Goal: Task Accomplishment & Management: Use online tool/utility

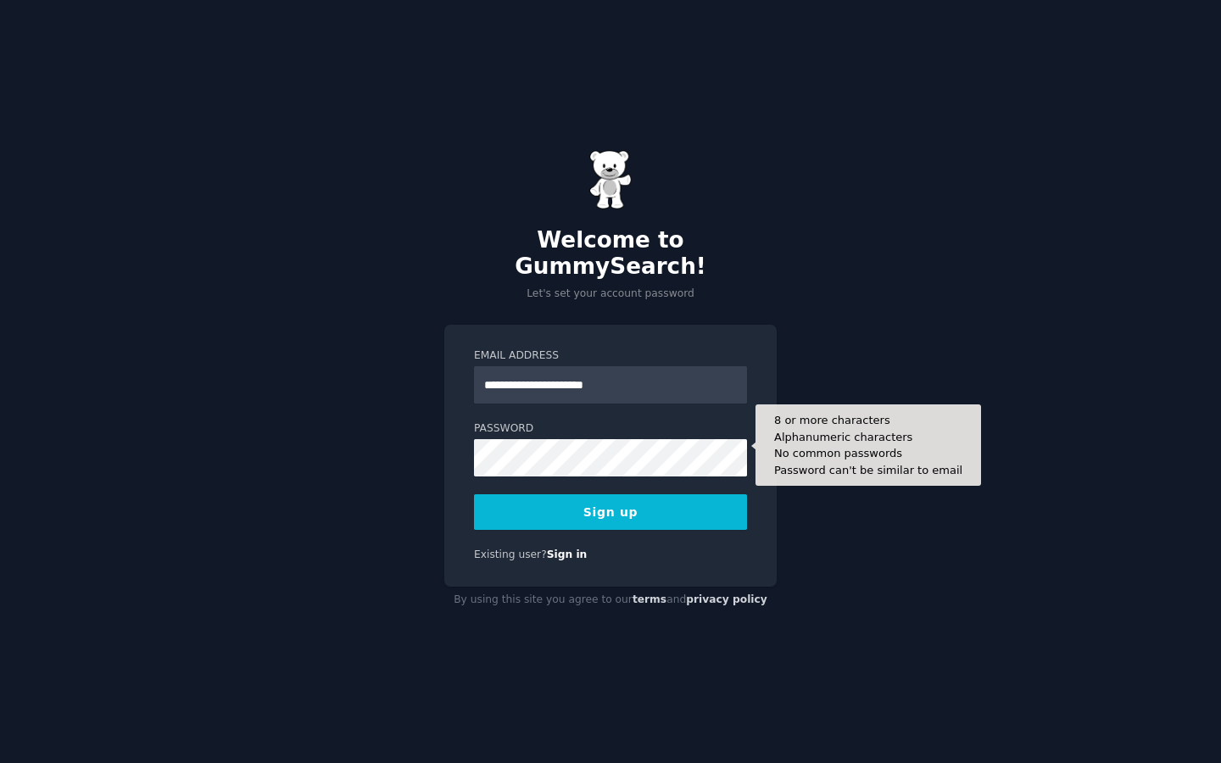
type input "**********"
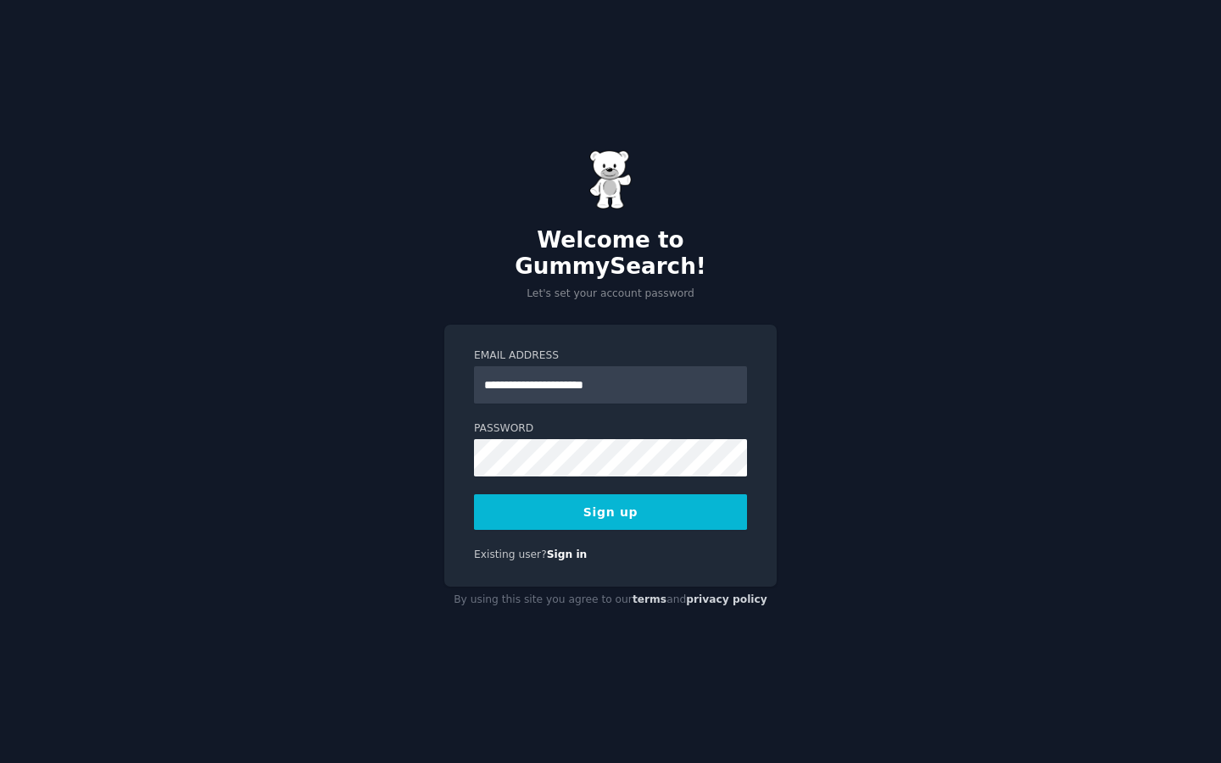
click at [654, 504] on button "Sign up" at bounding box center [610, 513] width 273 height 36
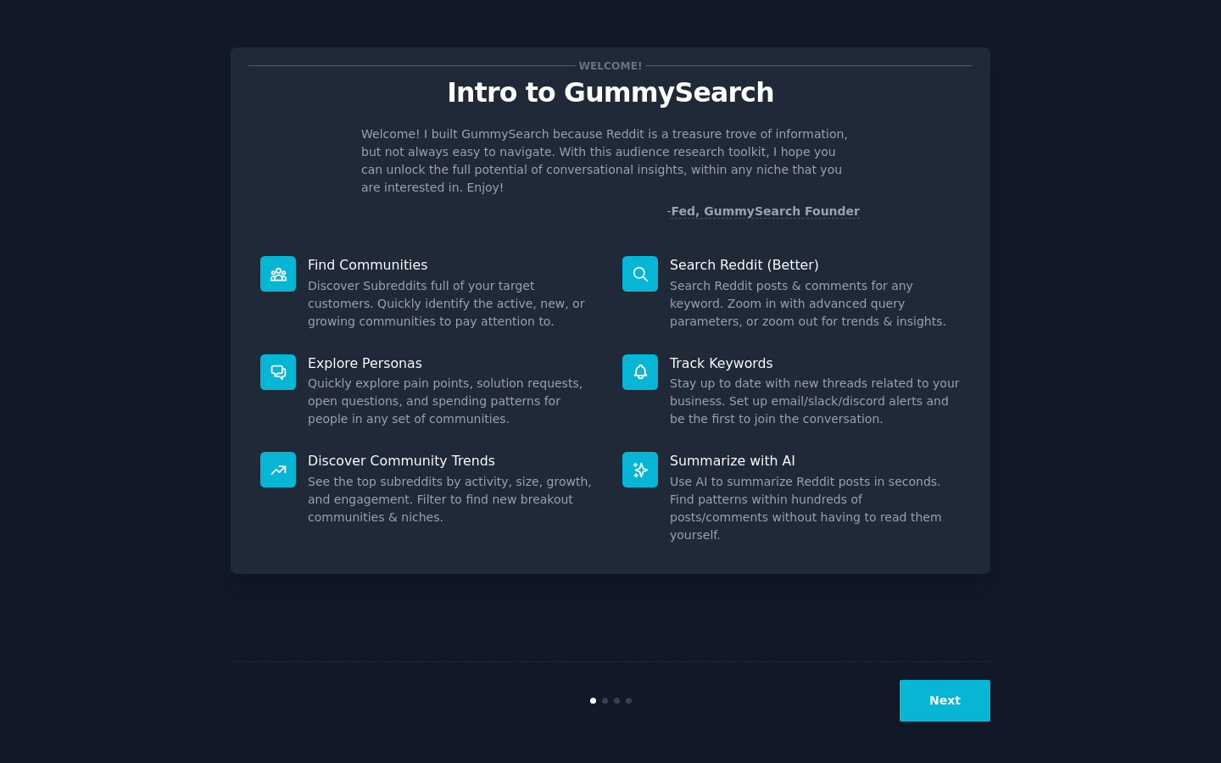
click at [943, 691] on button "Next" at bounding box center [945, 701] width 91 height 42
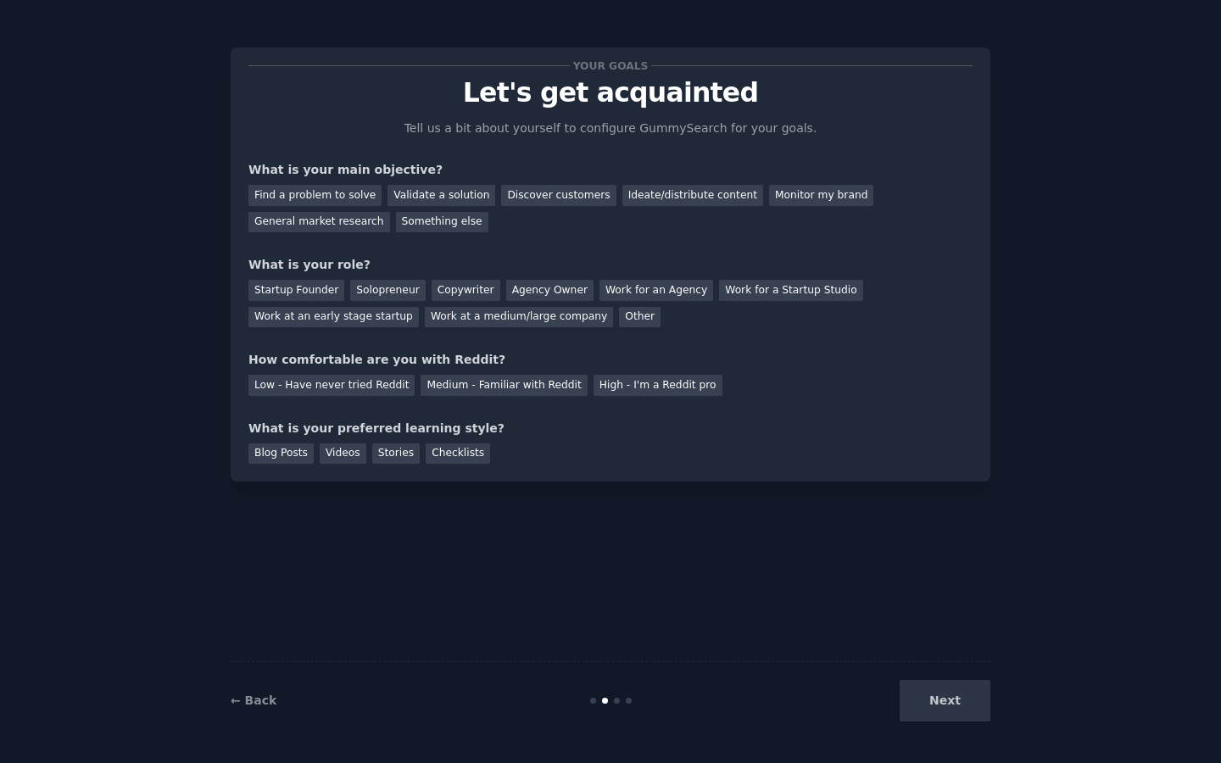
click at [943, 691] on div "Next" at bounding box center [864, 701] width 254 height 42
click at [355, 193] on div "Find a problem to solve" at bounding box center [315, 195] width 133 height 21
click at [769, 190] on div "Monitor my brand" at bounding box center [821, 195] width 104 height 21
click at [646, 201] on div "Ideate/distribute content" at bounding box center [693, 195] width 141 height 21
click at [363, 221] on div "General market research" at bounding box center [320, 222] width 142 height 21
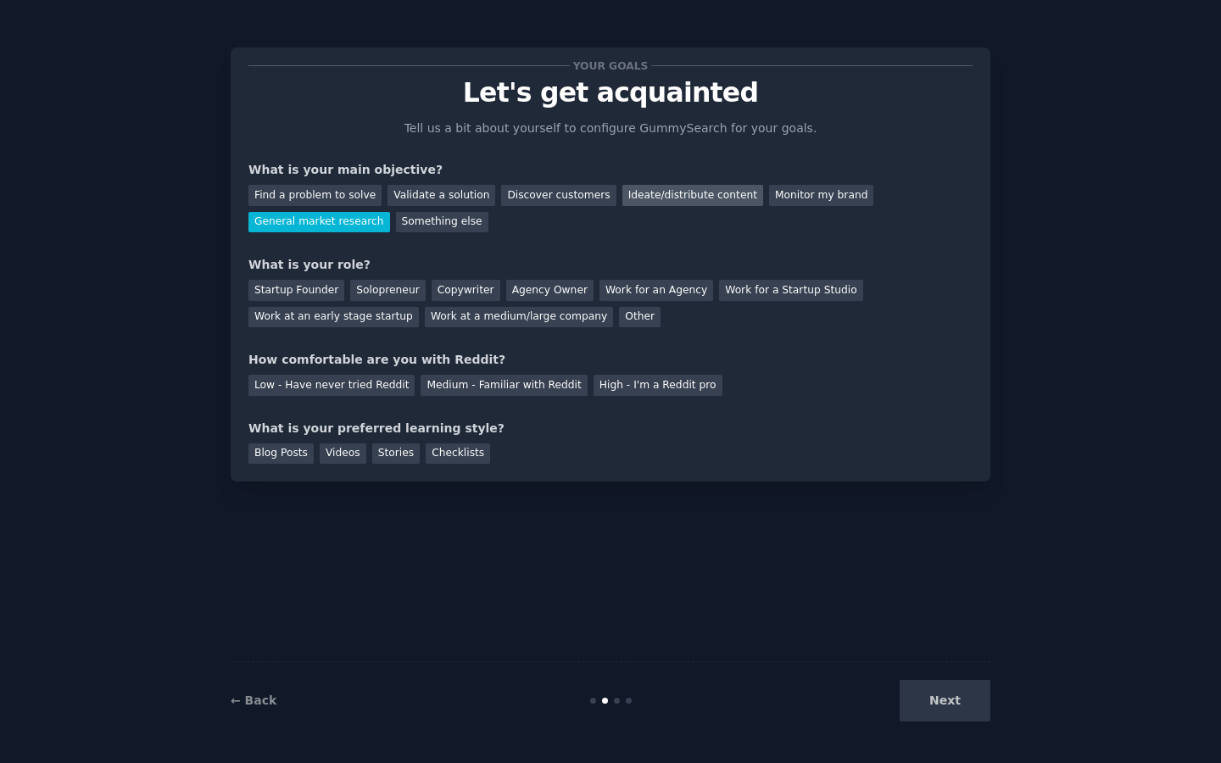
click at [700, 191] on div "Ideate/distribute content" at bounding box center [693, 195] width 141 height 21
click at [386, 288] on div "Solopreneur" at bounding box center [387, 290] width 75 height 21
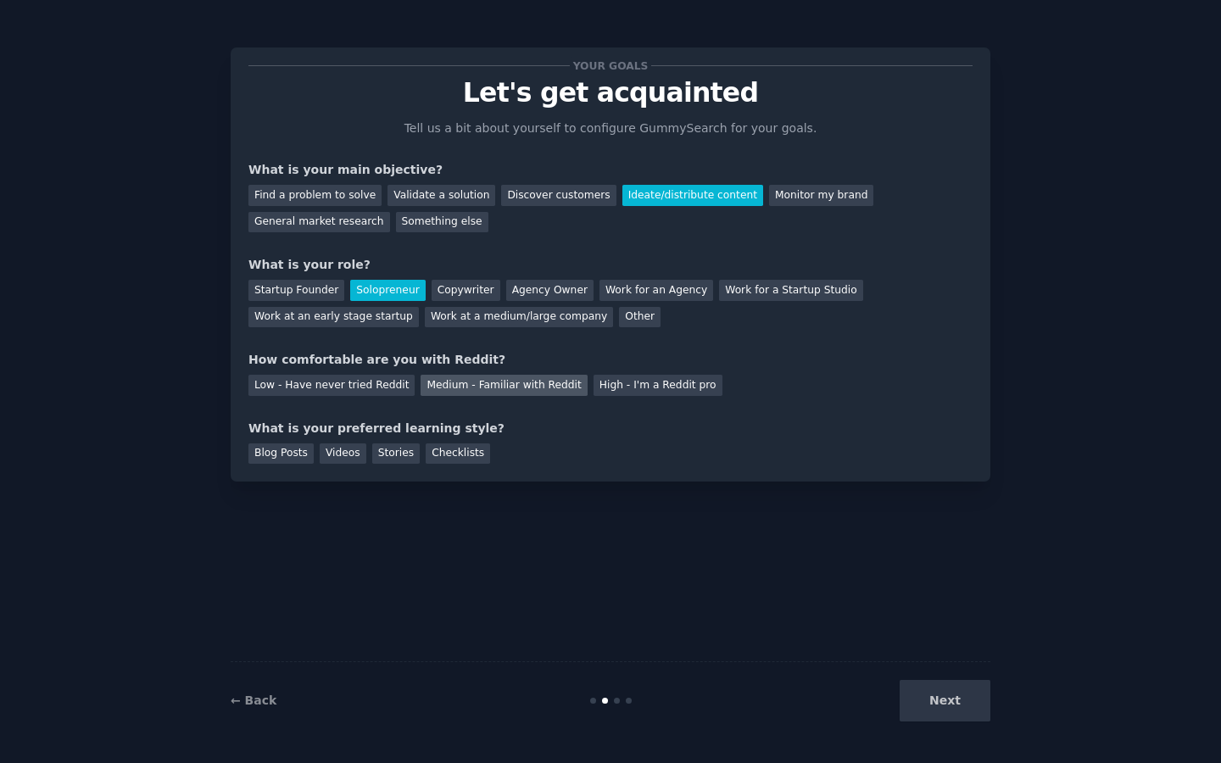
click at [478, 387] on div "Medium - Familiar with Reddit" at bounding box center [504, 385] width 166 height 21
click at [285, 446] on div "Blog Posts" at bounding box center [281, 454] width 65 height 21
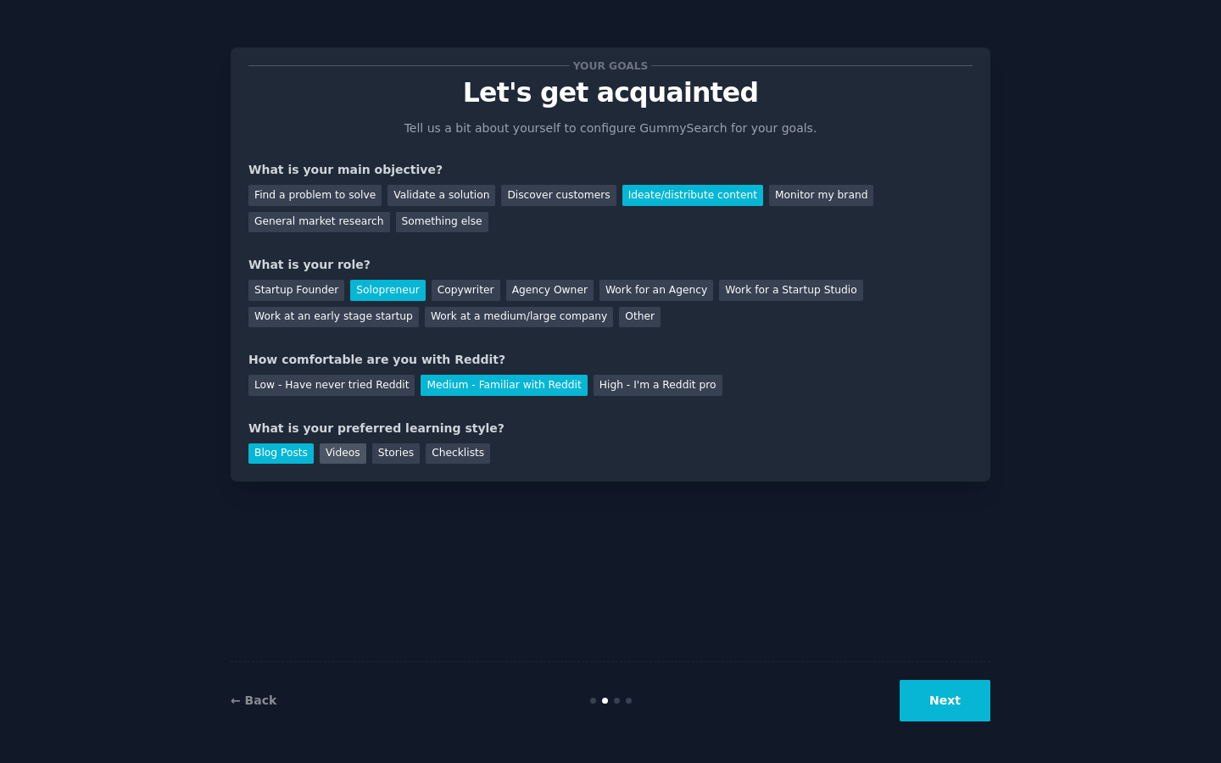
click at [329, 449] on div "Videos" at bounding box center [343, 454] width 47 height 21
click at [267, 449] on div "Blog Posts" at bounding box center [281, 454] width 65 height 21
click at [947, 712] on button "Next" at bounding box center [945, 701] width 91 height 42
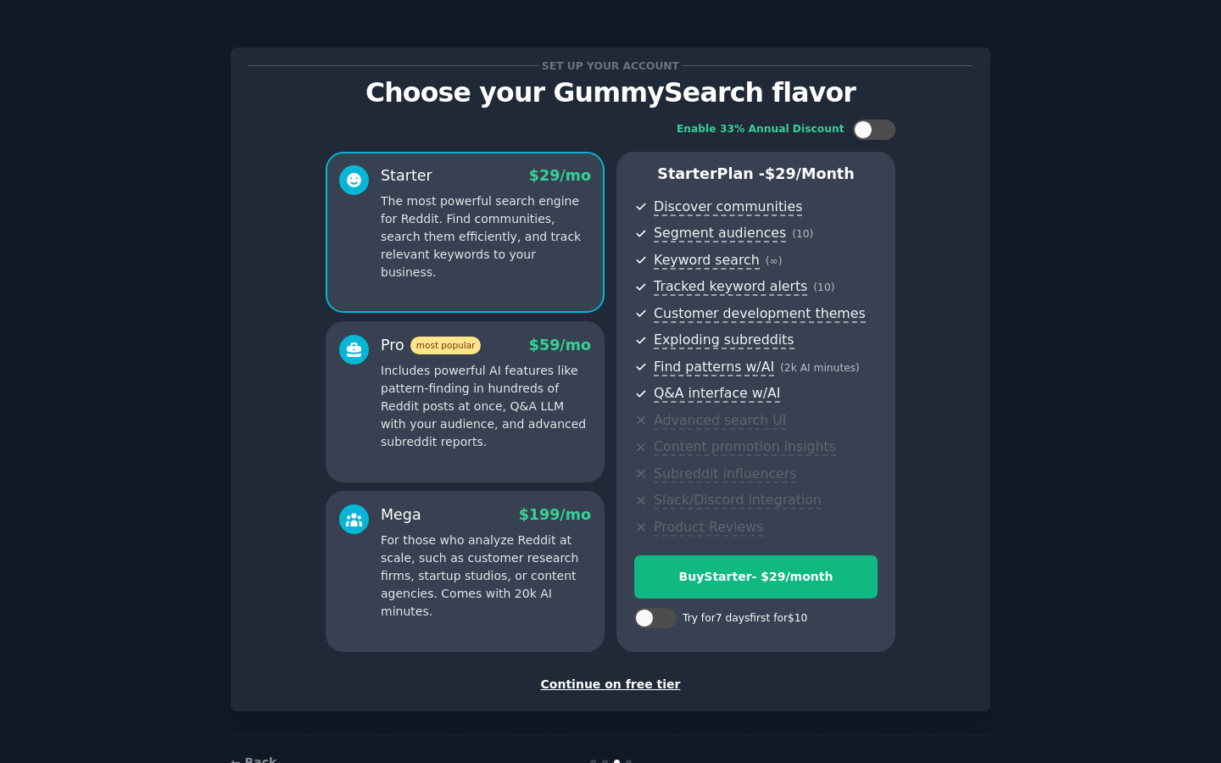
click at [641, 682] on div "Continue on free tier" at bounding box center [611, 685] width 724 height 18
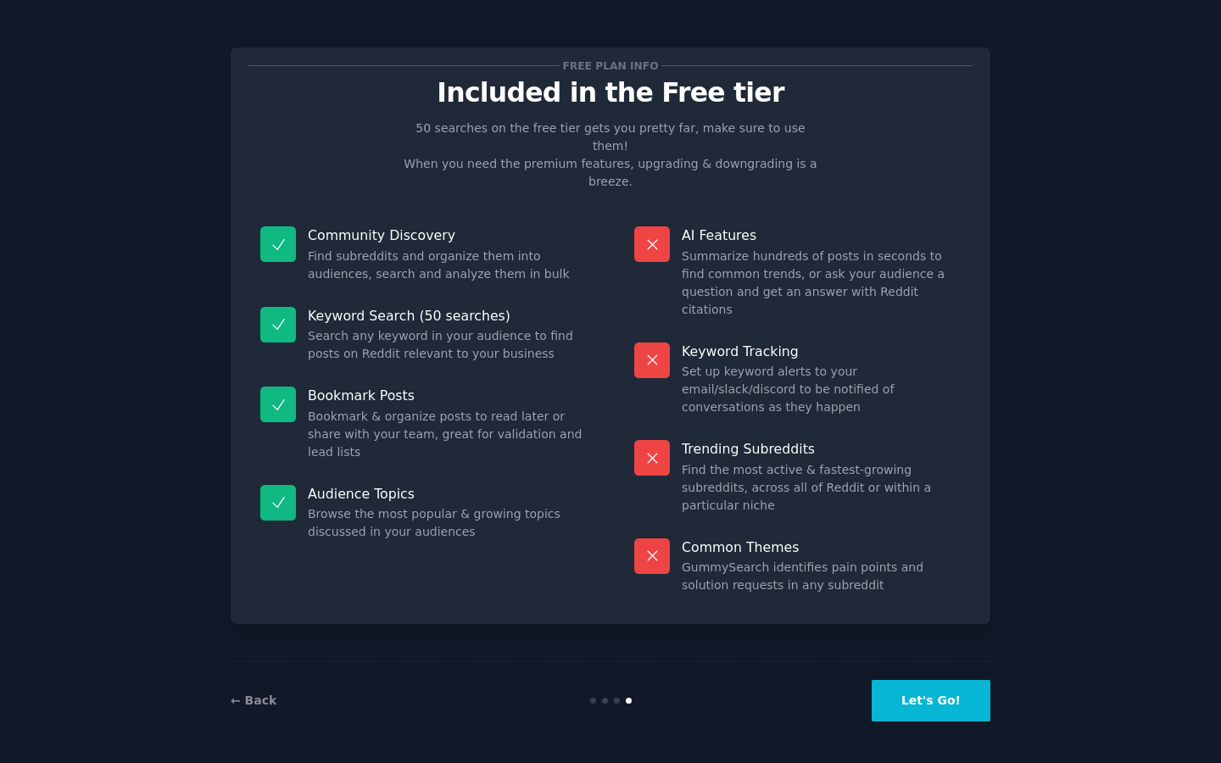
click at [914, 707] on button "Let's Go!" at bounding box center [931, 701] width 119 height 42
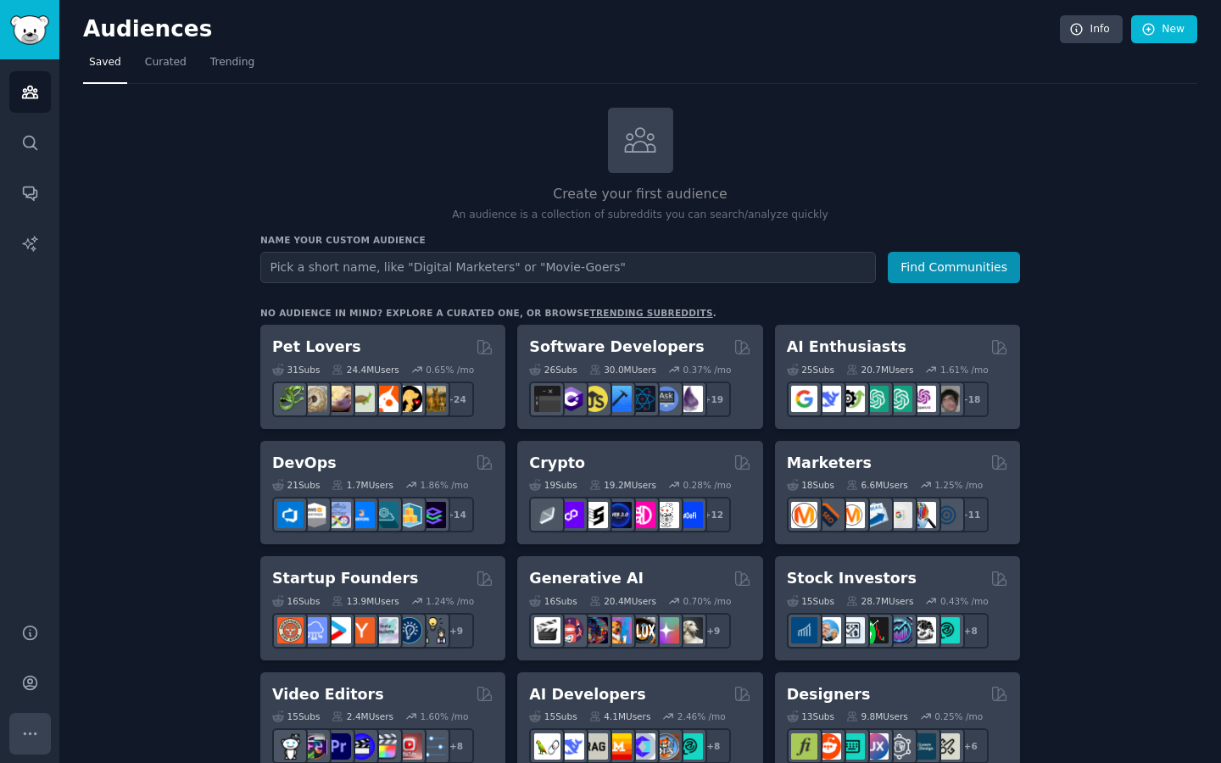
click at [25, 740] on icon "Sidebar" at bounding box center [30, 734] width 18 height 18
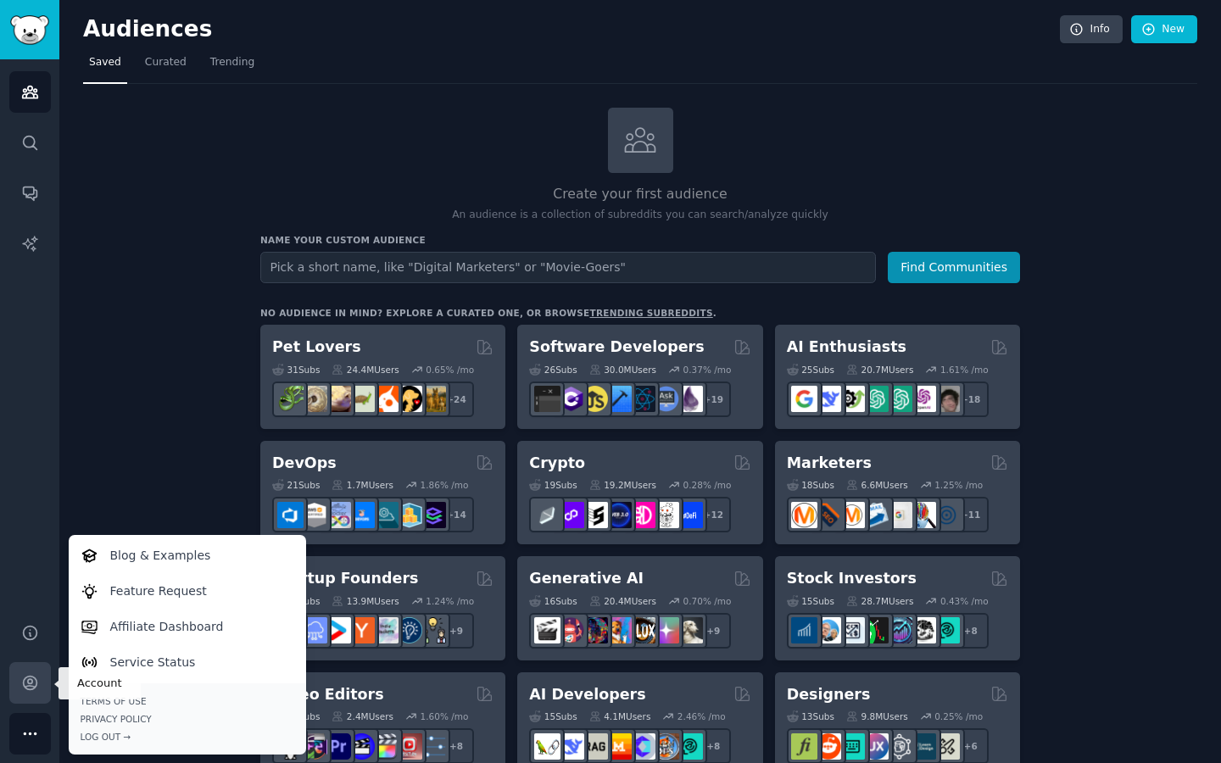
click at [33, 673] on link "Account" at bounding box center [30, 683] width 42 height 42
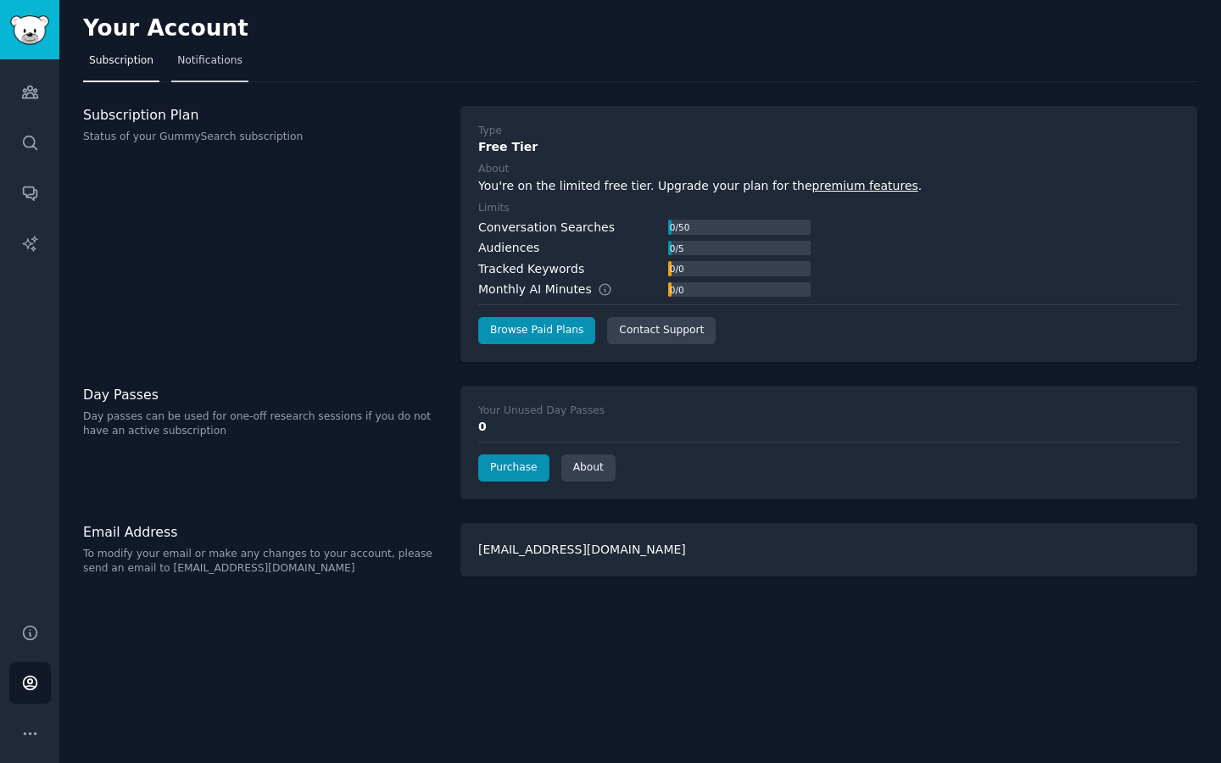
click at [232, 59] on span "Notifications" at bounding box center [209, 60] width 65 height 15
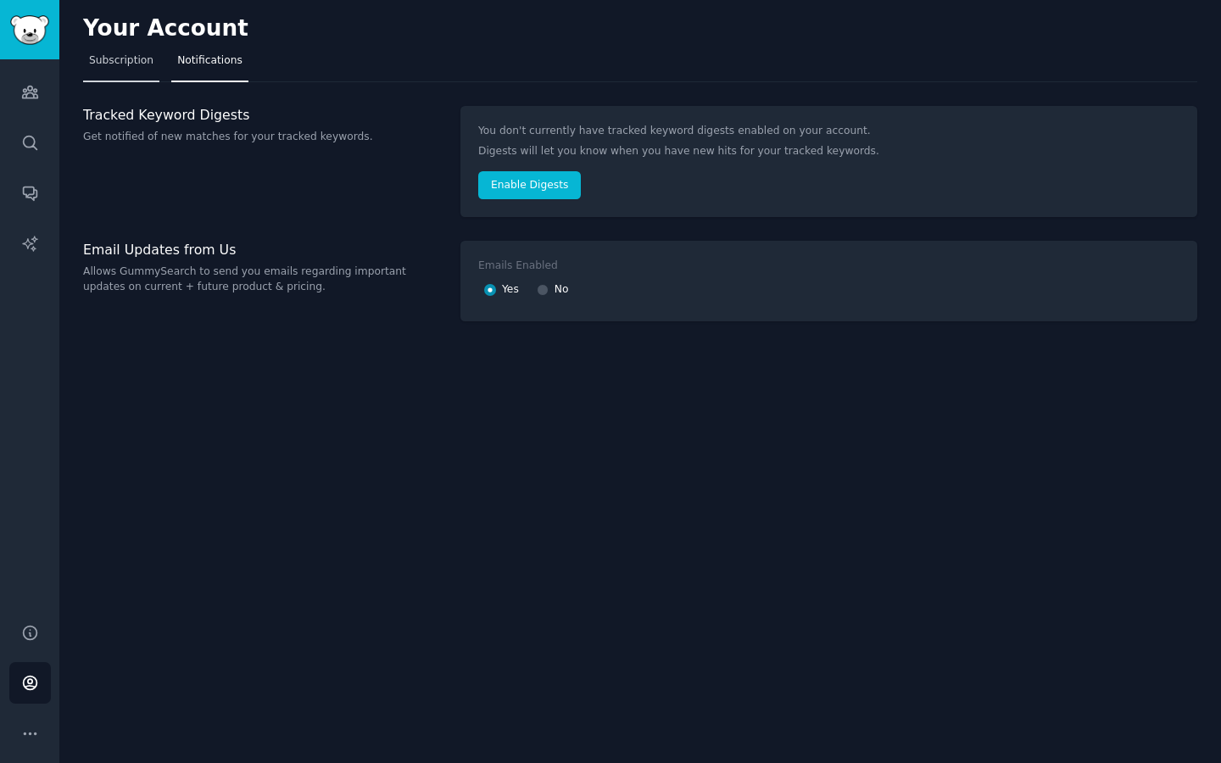
click at [149, 59] on span "Subscription" at bounding box center [121, 60] width 64 height 15
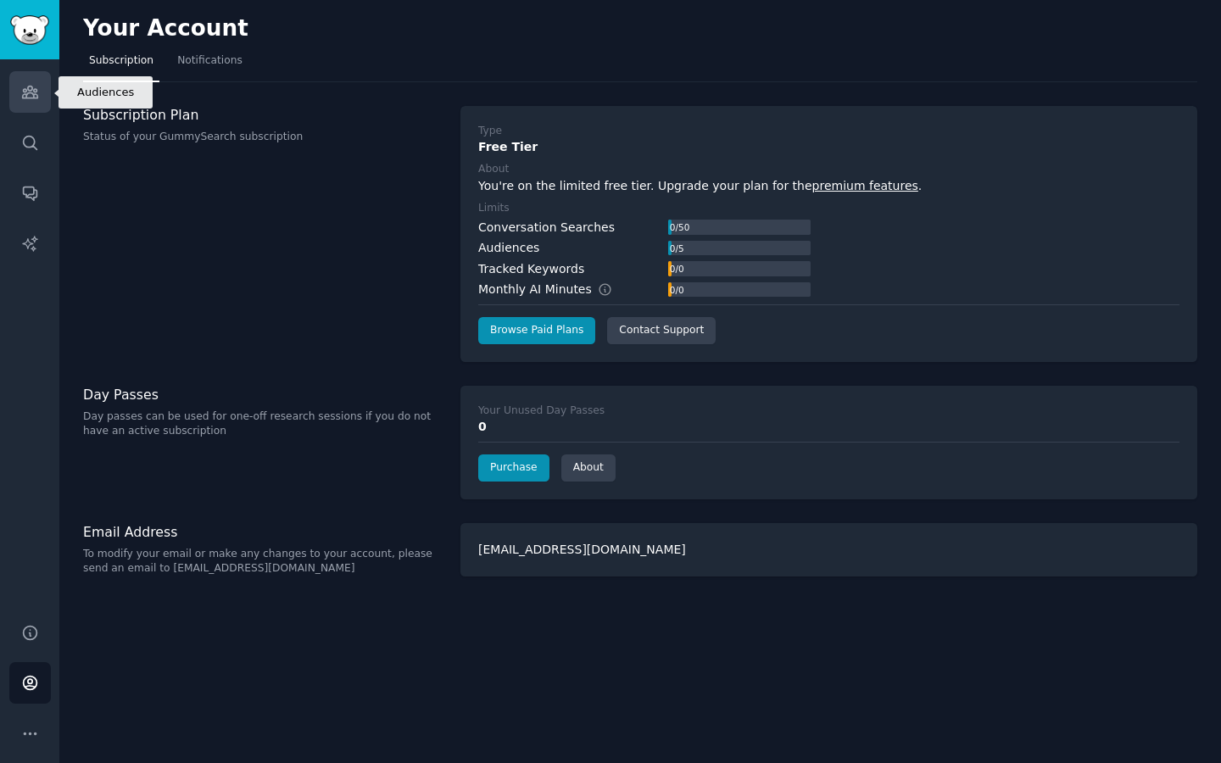
click at [32, 81] on link "Audiences" at bounding box center [30, 92] width 42 height 42
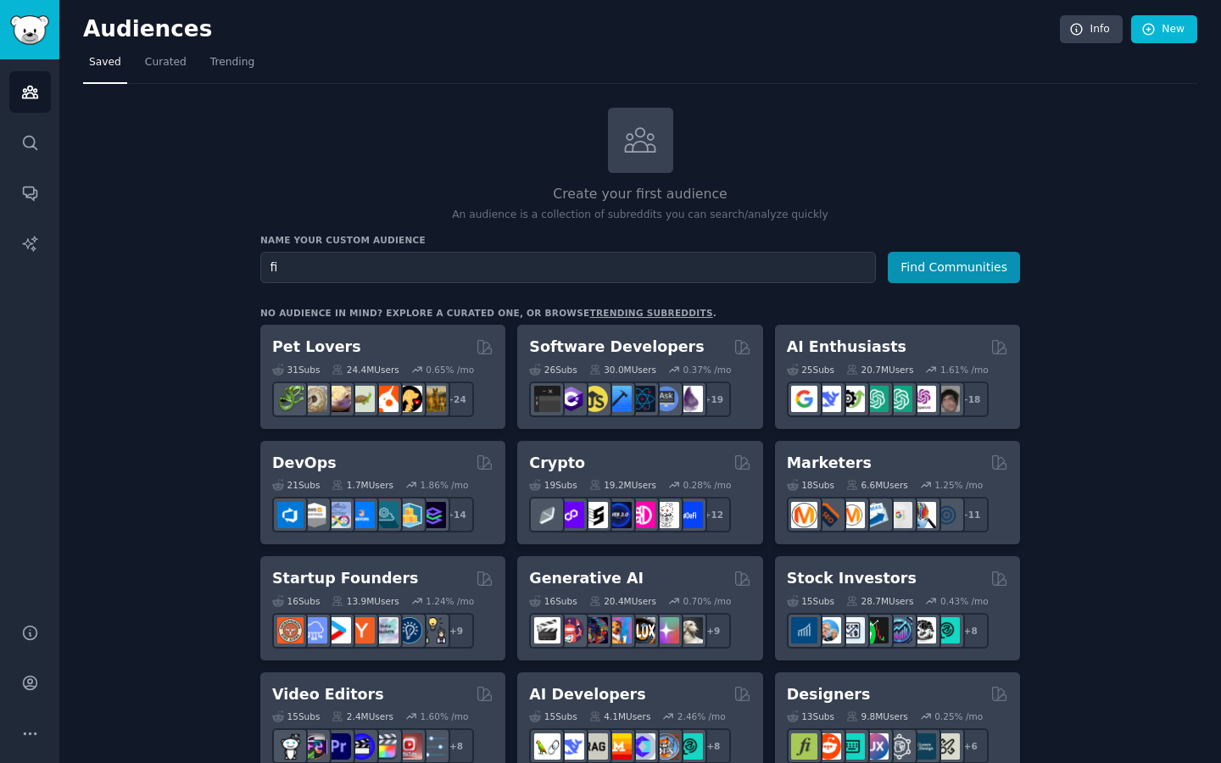
type input "f"
type input "personal trainer"
click at [985, 274] on button "Find Communities" at bounding box center [954, 267] width 132 height 31
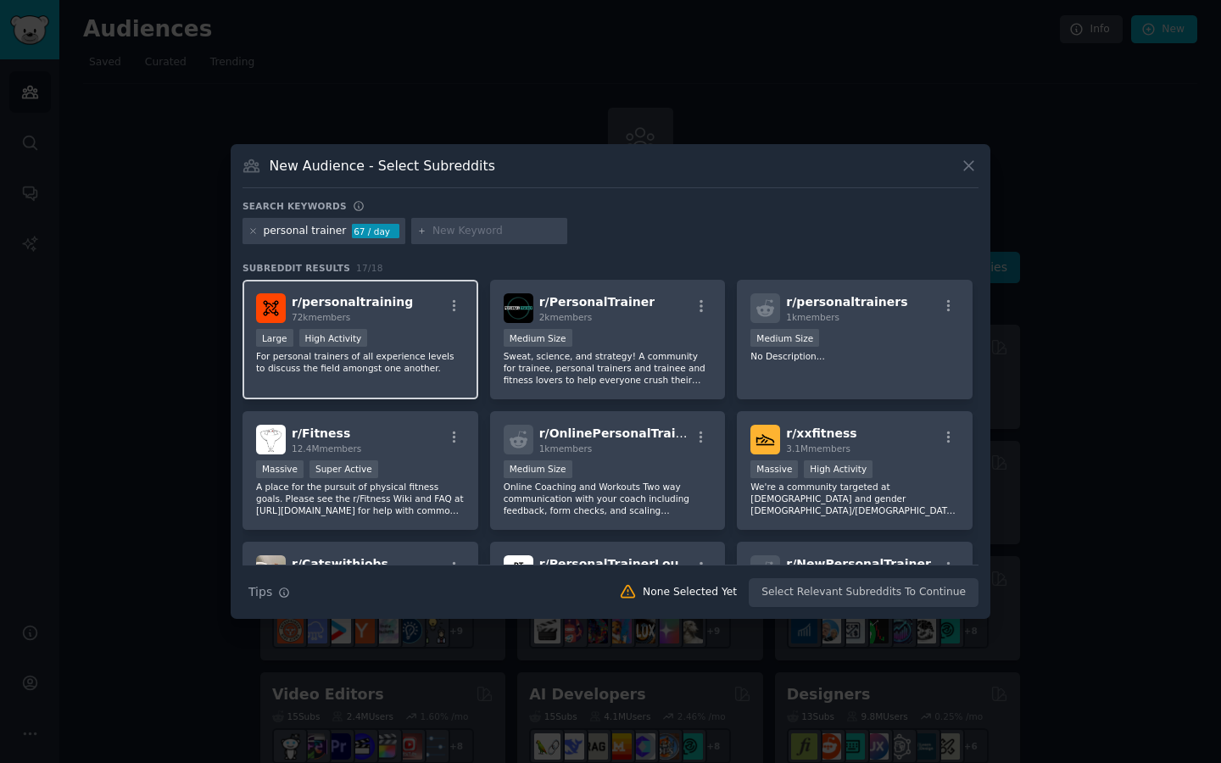
click at [396, 349] on div "Large High Activity" at bounding box center [360, 339] width 209 height 21
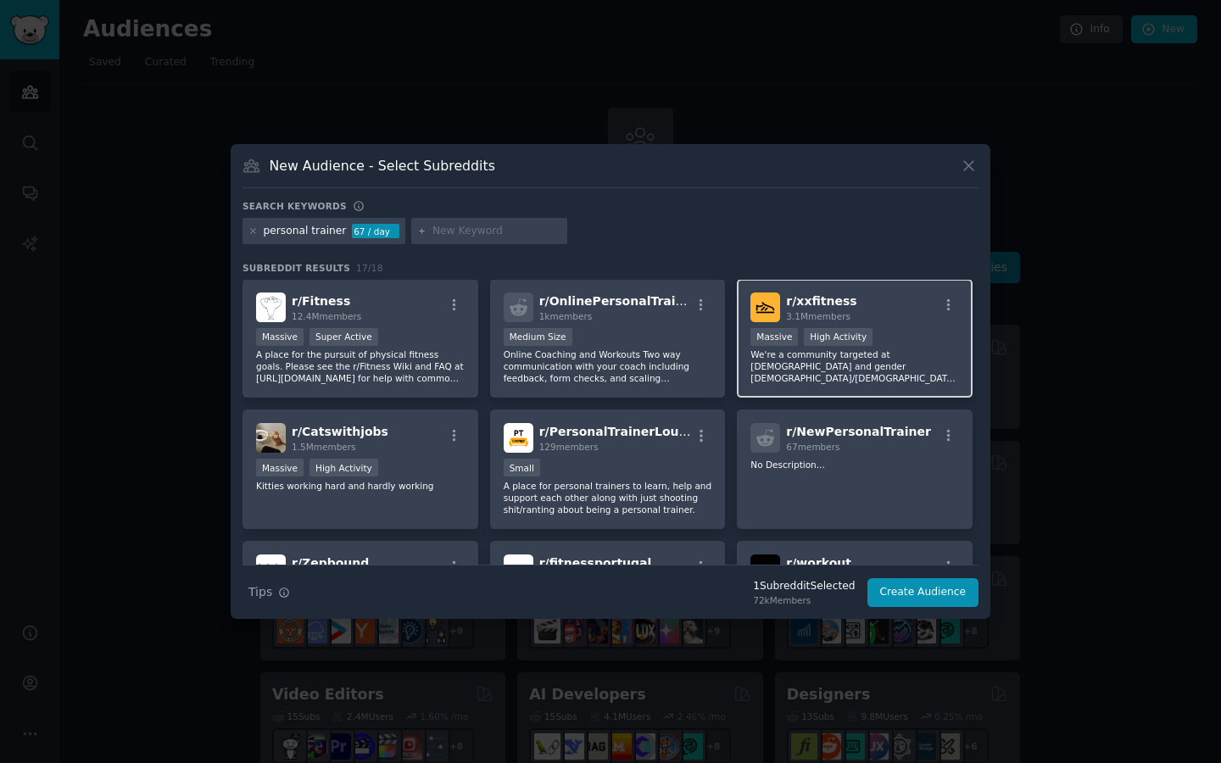
scroll to position [136, 0]
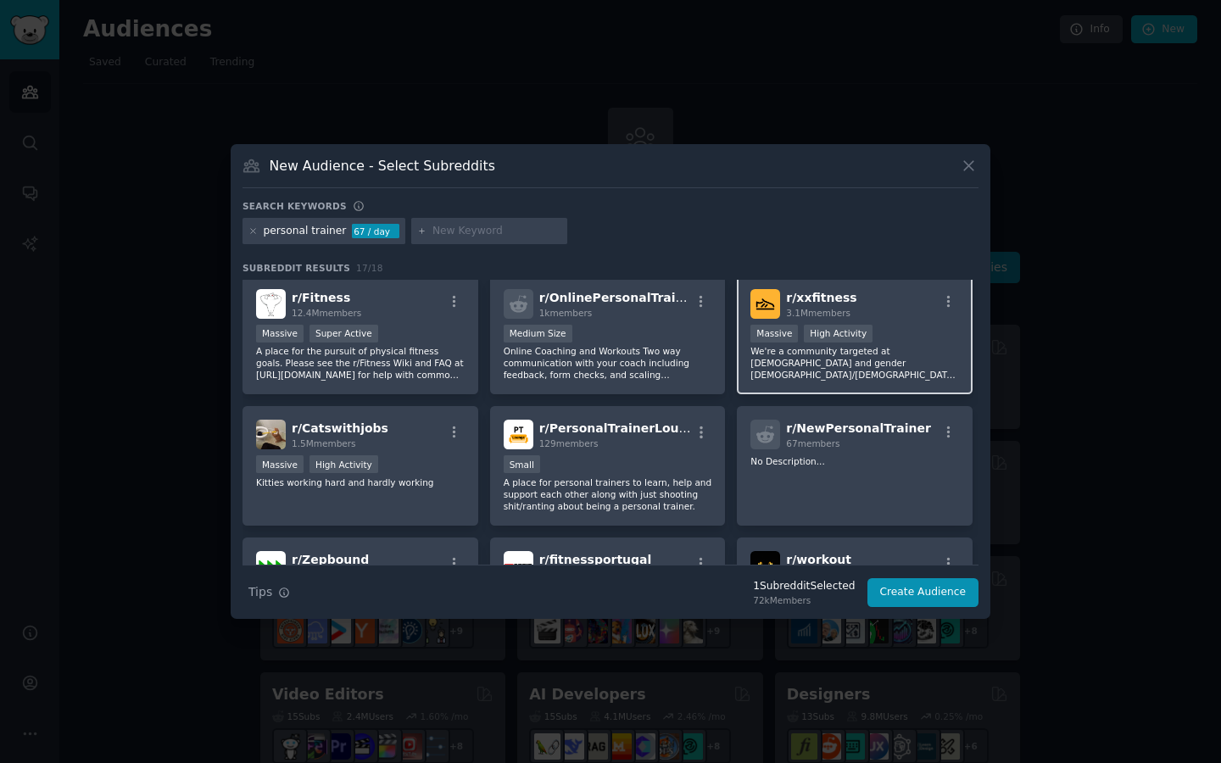
click at [892, 340] on div "Massive High Activity" at bounding box center [855, 335] width 209 height 21
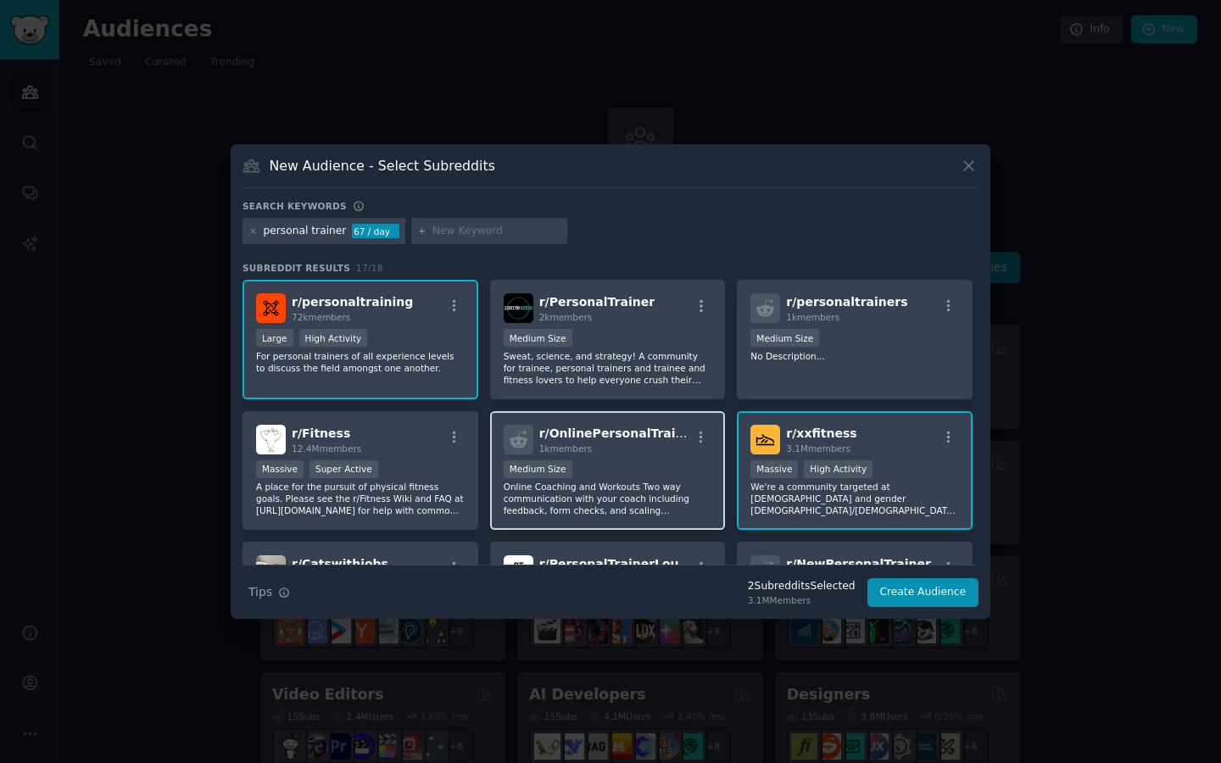
scroll to position [0, 0]
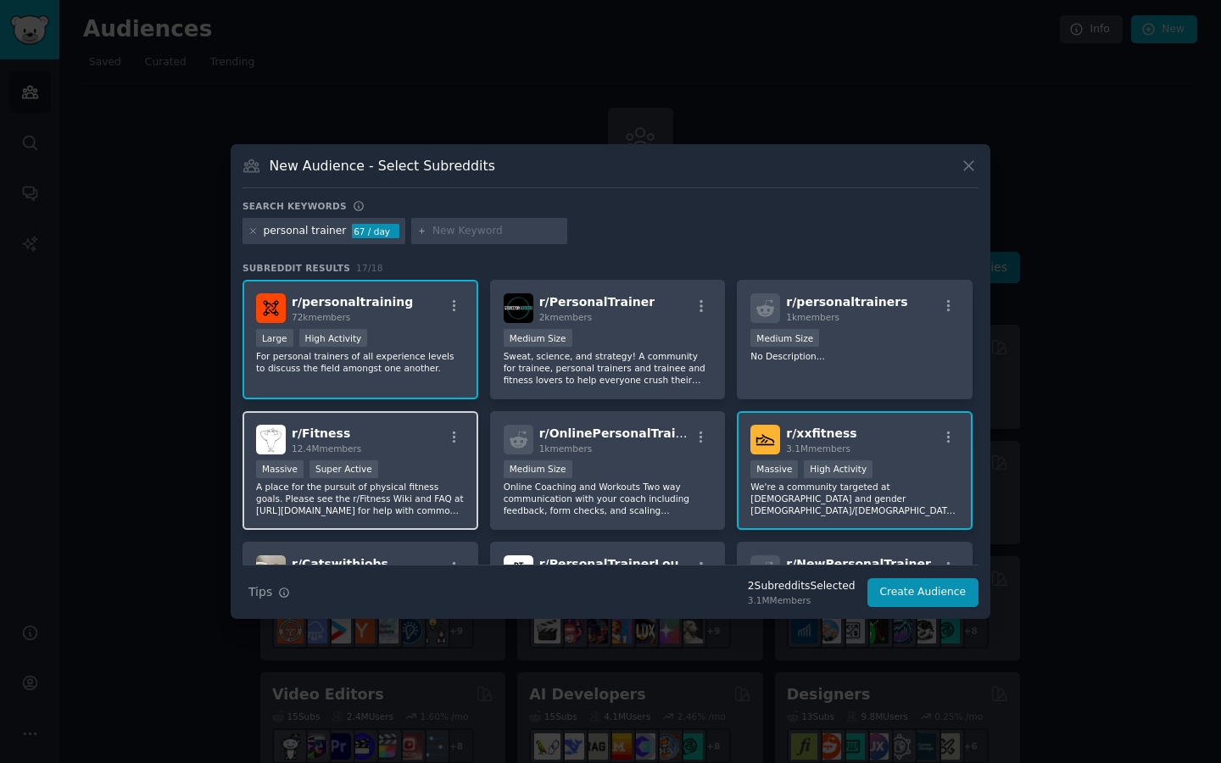
click at [386, 430] on div "r/ Fitness 12.4M members" at bounding box center [360, 440] width 209 height 30
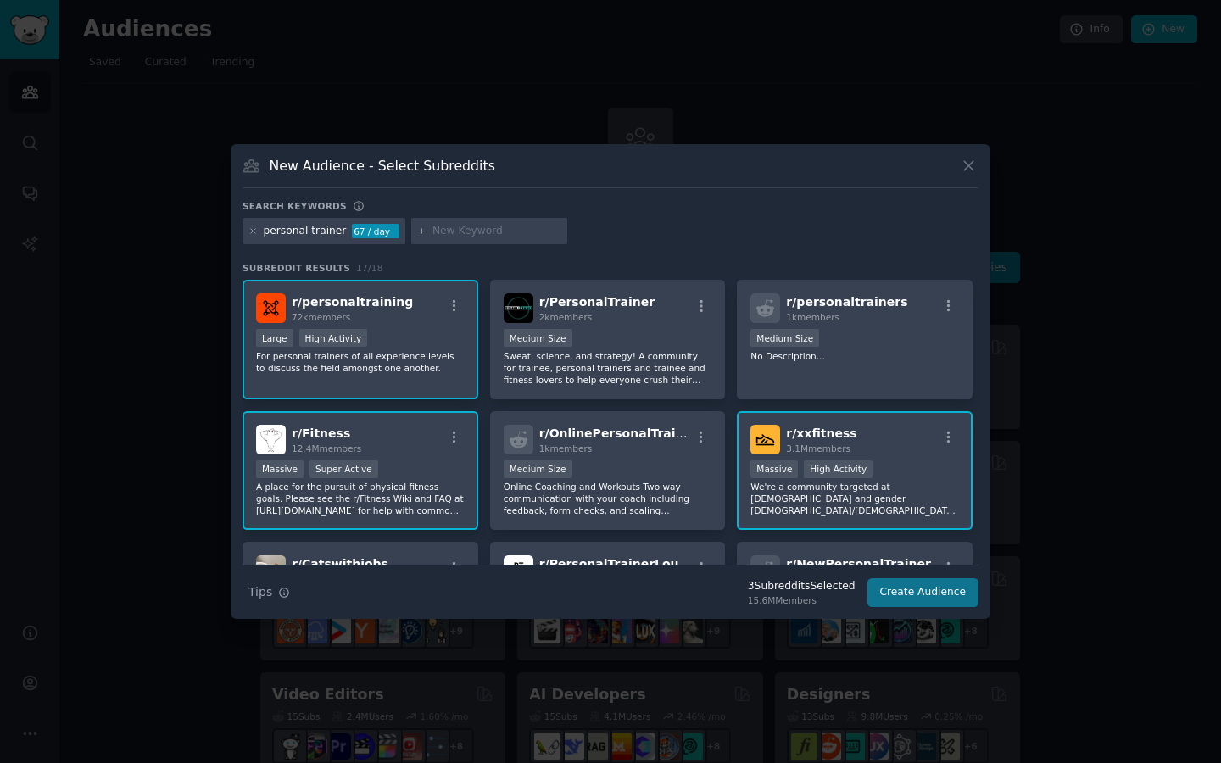
click at [924, 605] on button "Create Audience" at bounding box center [924, 592] width 112 height 29
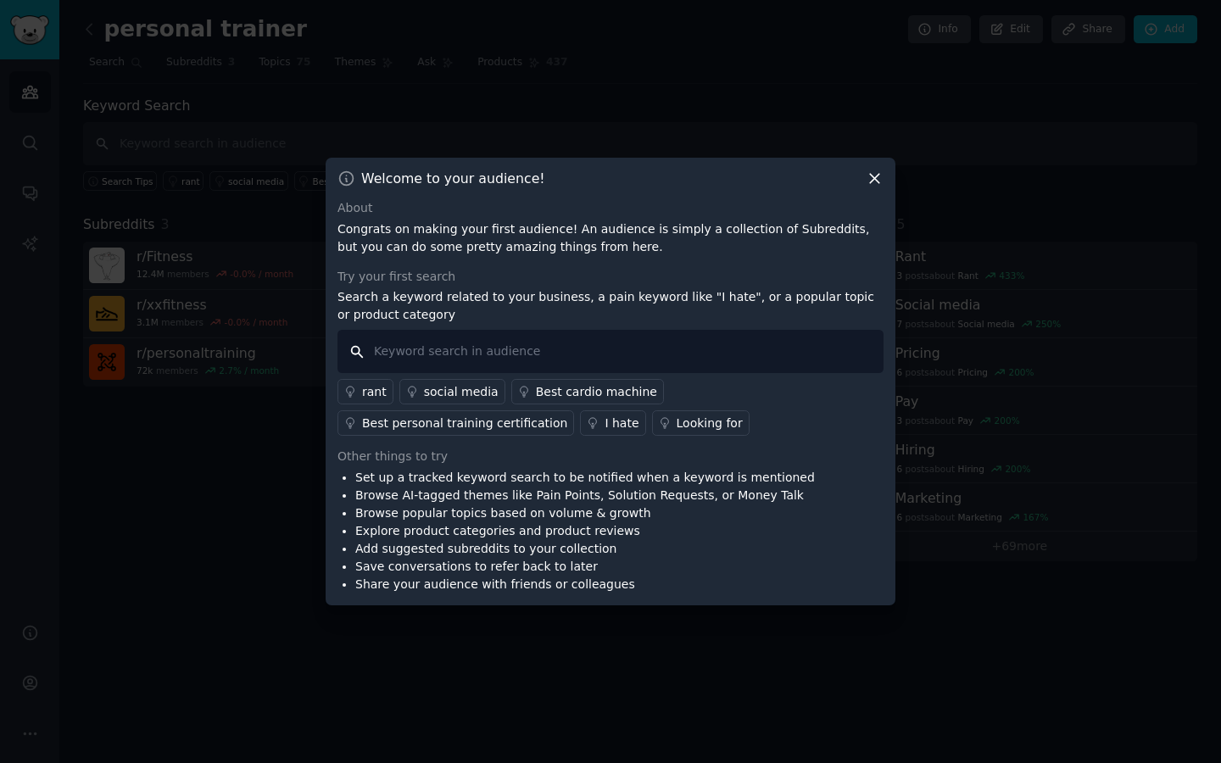
click at [554, 362] on input "text" at bounding box center [611, 351] width 546 height 43
type input "i hate"
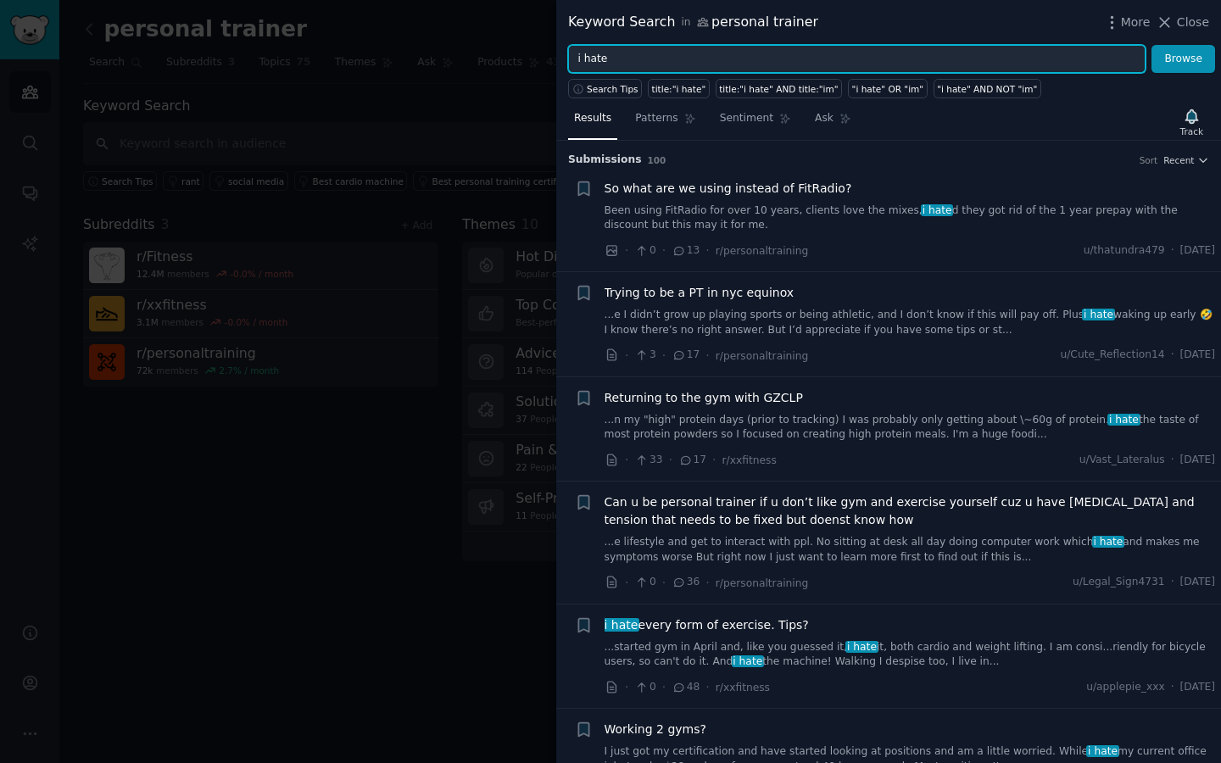
click at [1009, 70] on input "i hate" at bounding box center [857, 59] width 578 height 29
type input "i"
type input "social media"
click at [1184, 59] on button "Browse" at bounding box center [1184, 59] width 64 height 29
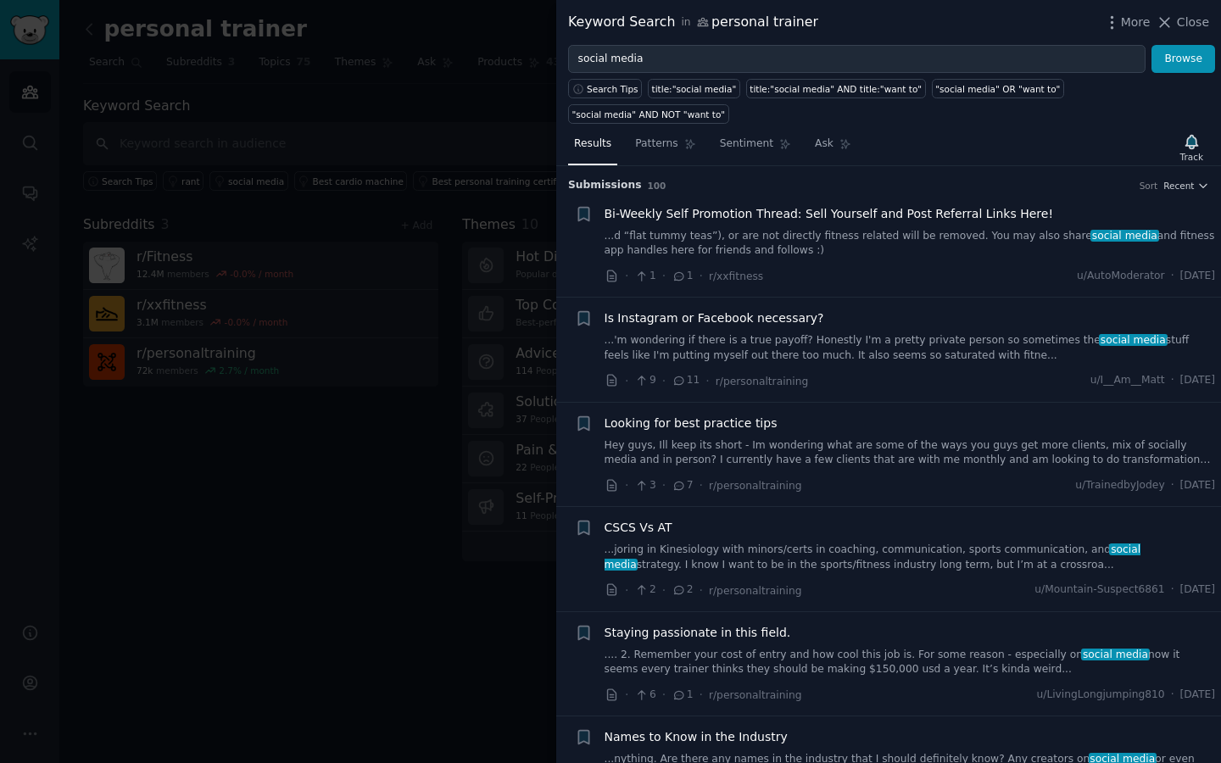
click at [1181, 34] on div "Keyword Search in personal trainer More Close" at bounding box center [888, 22] width 665 height 45
click at [1181, 31] on div "More Close" at bounding box center [1157, 22] width 106 height 21
click at [1181, 27] on span "Close" at bounding box center [1193, 23] width 32 height 18
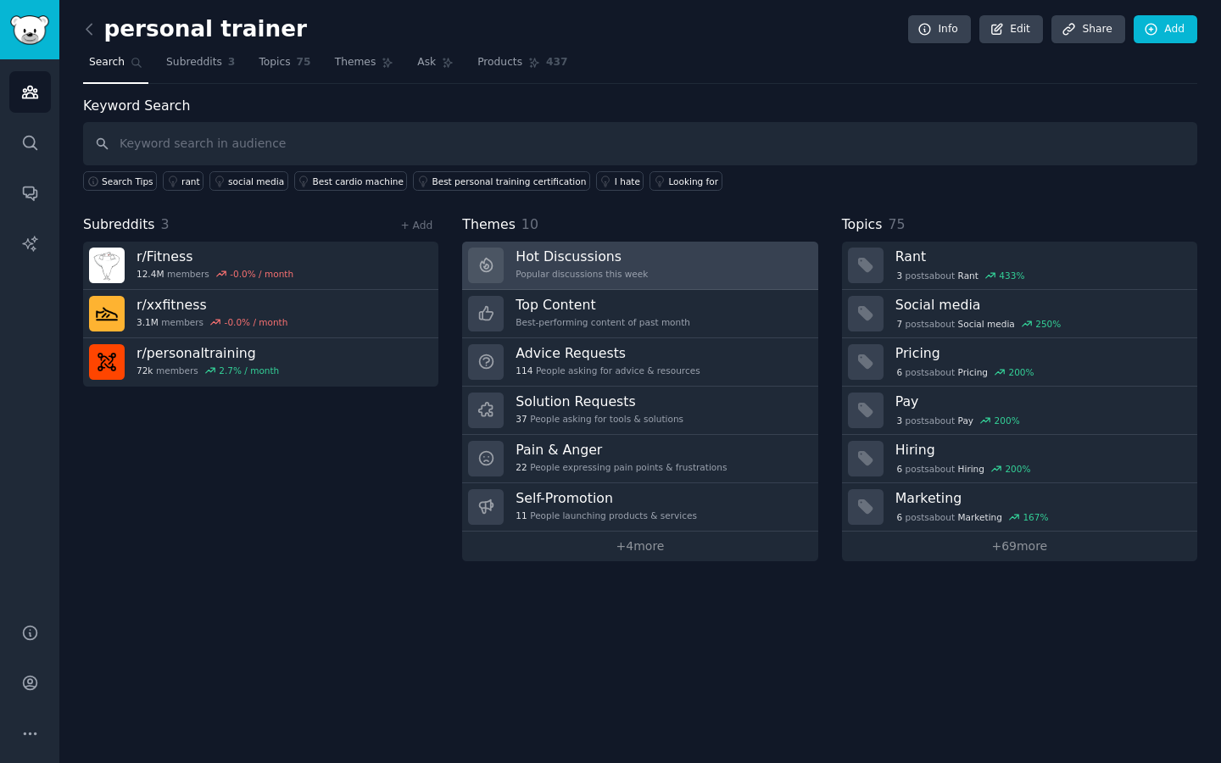
click at [696, 259] on link "Hot Discussions Popular discussions this week" at bounding box center [639, 266] width 355 height 48
